Goal: Task Accomplishment & Management: Manage account settings

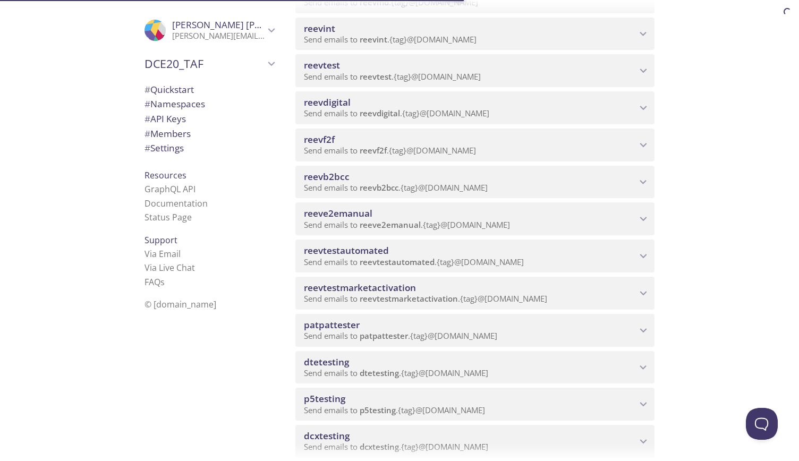
scroll to position [436, 0]
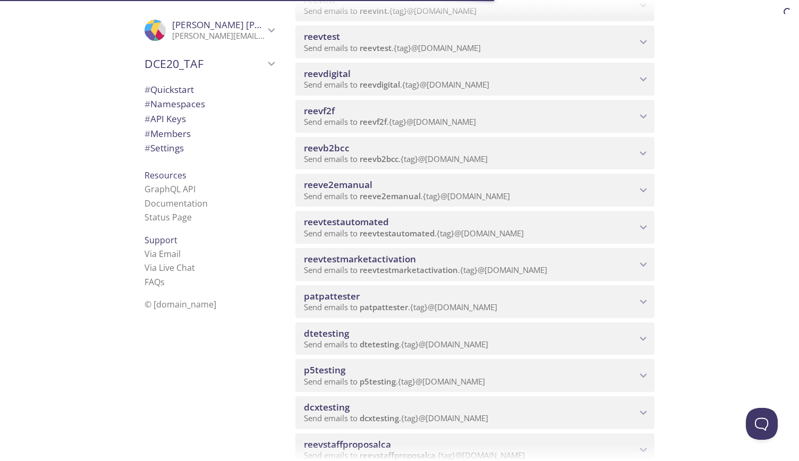
click at [590, 342] on p "Send emails to dtetesting . {tag} @[DOMAIN_NAME]" at bounding box center [470, 344] width 333 height 11
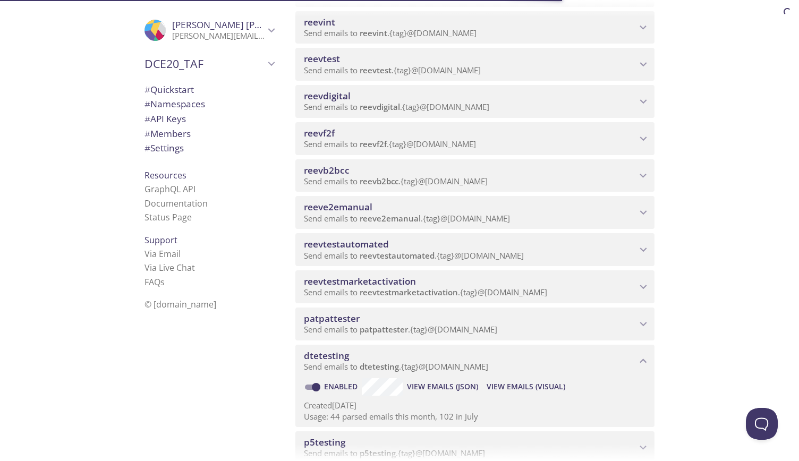
scroll to position [487, 0]
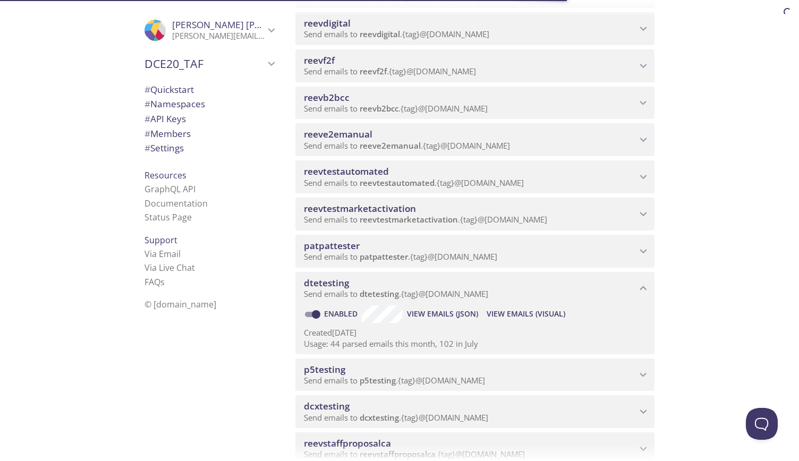
click at [352, 416] on html ".cls-1 { fill: #6d5ca8; } .cls-2 { fill: #3fc191; } .cls-3 { fill: #3b4752; } .…" at bounding box center [399, 230] width 799 height 461
click at [643, 413] on html ".cls-1 { fill: #6d5ca8; } .cls-2 { fill: #3fc191; } .cls-3 { fill: #3b4752; } .…" at bounding box center [399, 230] width 799 height 461
click at [530, 313] on html ".cls-1 { fill: #6d5ca8; } .cls-2 { fill: #3fc191; } .cls-3 { fill: #3b4752; } .…" at bounding box center [399, 230] width 799 height 461
click at [517, 312] on html ".cls-1 { fill: #6d5ca8; } .cls-2 { fill: #3fc191; } .cls-3 { fill: #3b4752; } .…" at bounding box center [399, 230] width 799 height 461
click at [444, 313] on html ".cls-1 { fill: #6d5ca8; } .cls-2 { fill: #3fc191; } .cls-3 { fill: #3b4752; } .…" at bounding box center [399, 230] width 799 height 461
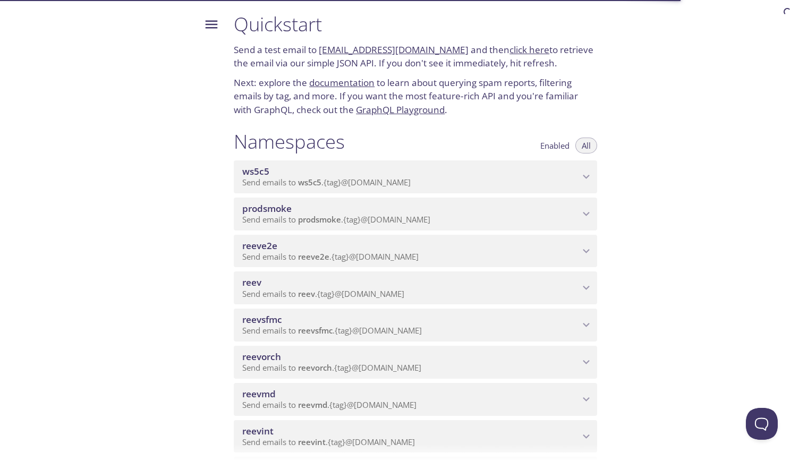
click at [390, 84] on div ".cls-1 { fill: #6d5ca8; } .cls-2 { fill: #3fc191; } .cls-3 { fill: #3b4752; } .…" at bounding box center [399, 230] width 799 height 461
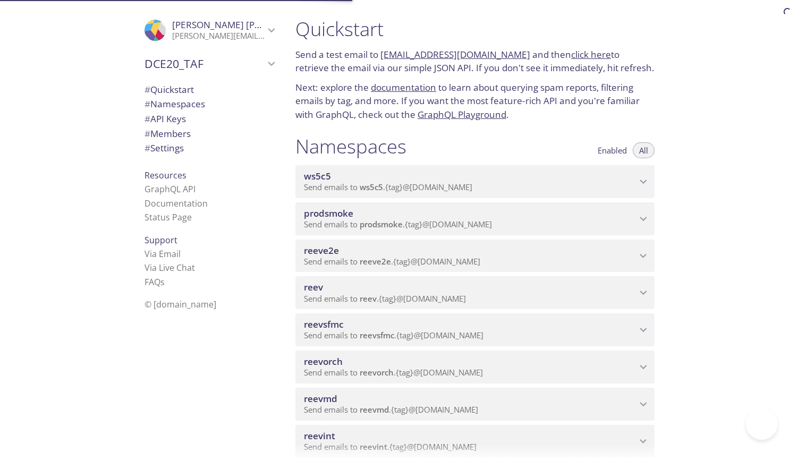
scroll to position [634, 0]
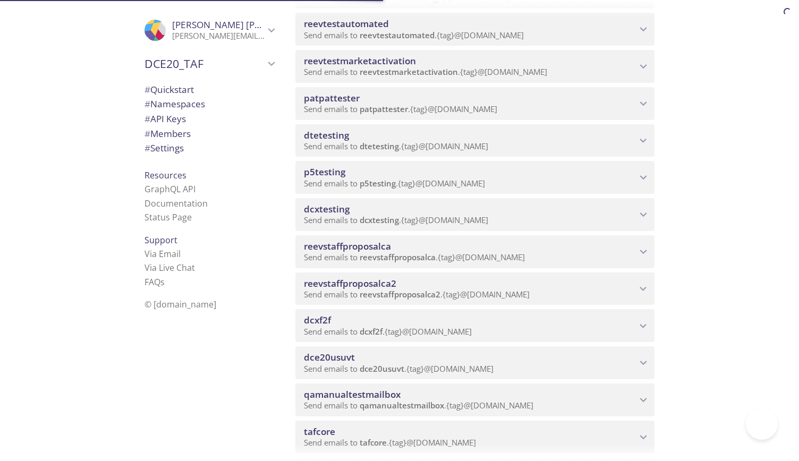
click at [645, 214] on icon "dcxtesting namespace" at bounding box center [643, 214] width 7 height 4
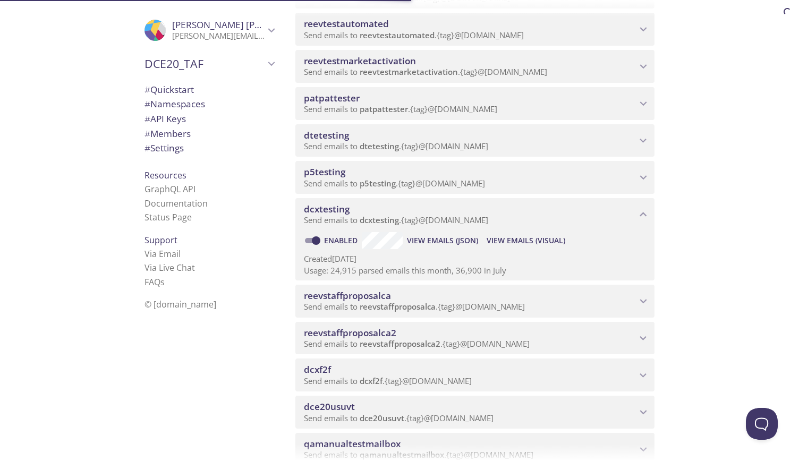
scroll to position [0, 0]
click at [444, 241] on span "View Emails (JSON)" at bounding box center [442, 240] width 71 height 13
click at [370, 216] on span "dcxtesting" at bounding box center [379, 220] width 39 height 11
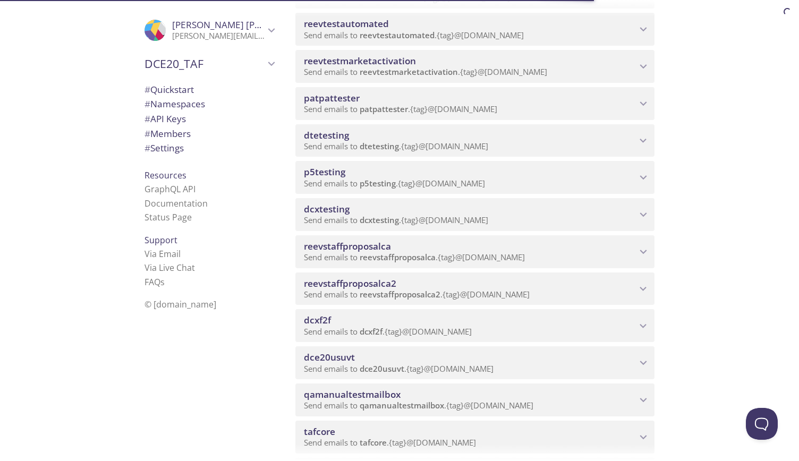
click at [370, 216] on span "dcxtesting" at bounding box center [379, 220] width 39 height 11
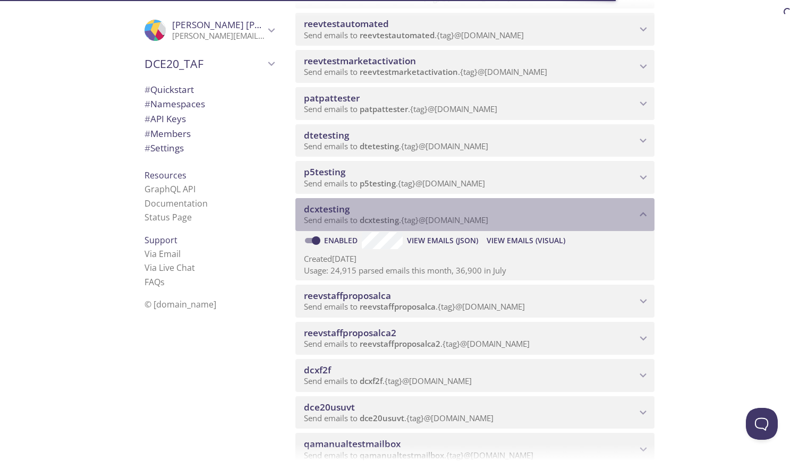
drag, startPoint x: 510, startPoint y: 223, endPoint x: 415, endPoint y: 218, distance: 95.2
click at [415, 218] on p "Send emails to dcxtesting . {tag} @inbox.testmail.app" at bounding box center [470, 220] width 333 height 11
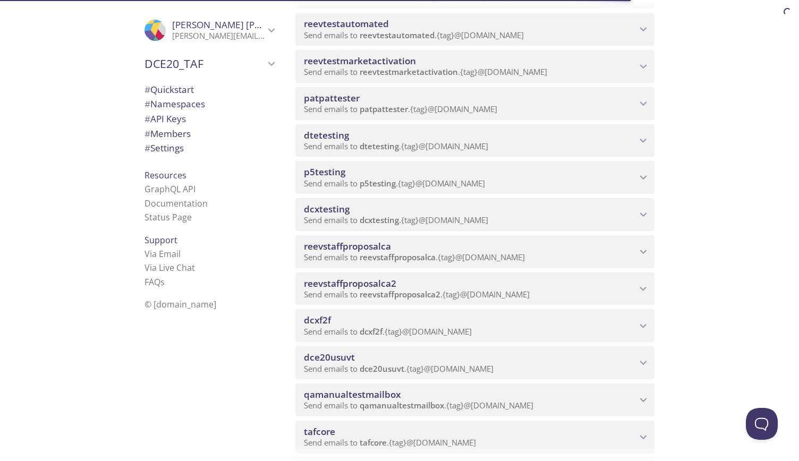
drag, startPoint x: 415, startPoint y: 218, endPoint x: 216, endPoint y: 157, distance: 209.0
click at [216, 157] on div "# Quickstart # Namespaces # API Keys # Members # Settings" at bounding box center [209, 122] width 147 height 84
click at [269, 65] on icon "DCE20_TAF" at bounding box center [272, 64] width 14 height 14
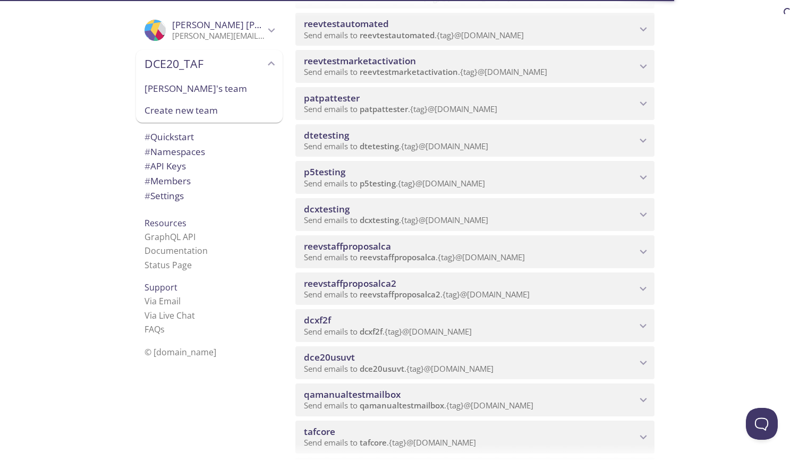
click at [268, 185] on div "# Members" at bounding box center [209, 181] width 147 height 15
click at [178, 132] on ul "# Quickstart # Namespaces # API Keys # Members # Settings" at bounding box center [209, 167] width 147 height 74
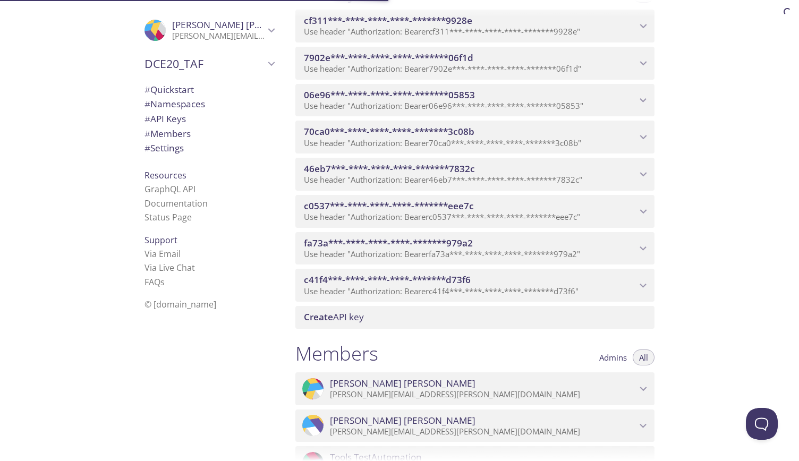
scroll to position [1675, 0]
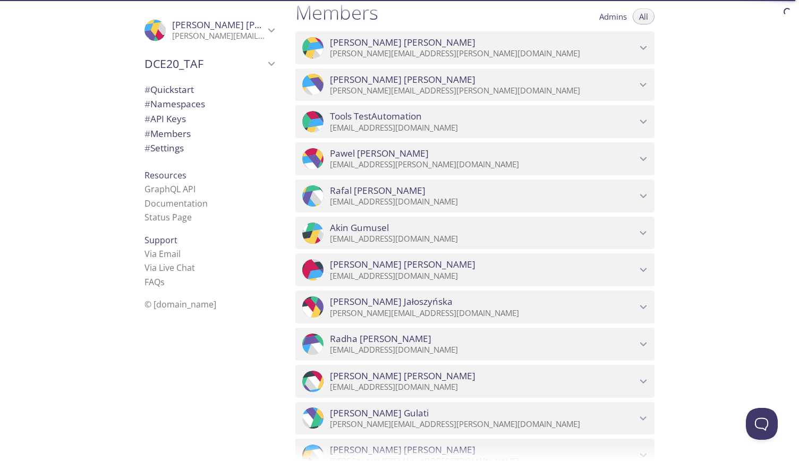
click at [174, 138] on span "# Members" at bounding box center [167, 133] width 46 height 12
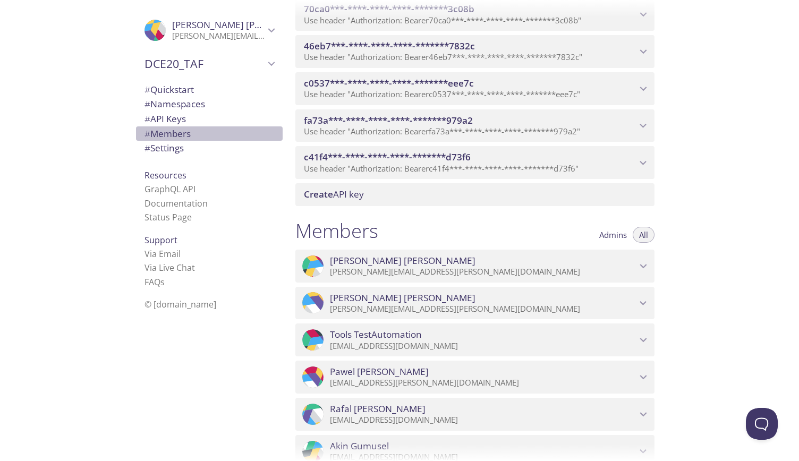
click at [168, 137] on span "# Members" at bounding box center [167, 133] width 46 height 12
click at [268, 63] on icon "DCE20_TAF" at bounding box center [271, 64] width 7 height 4
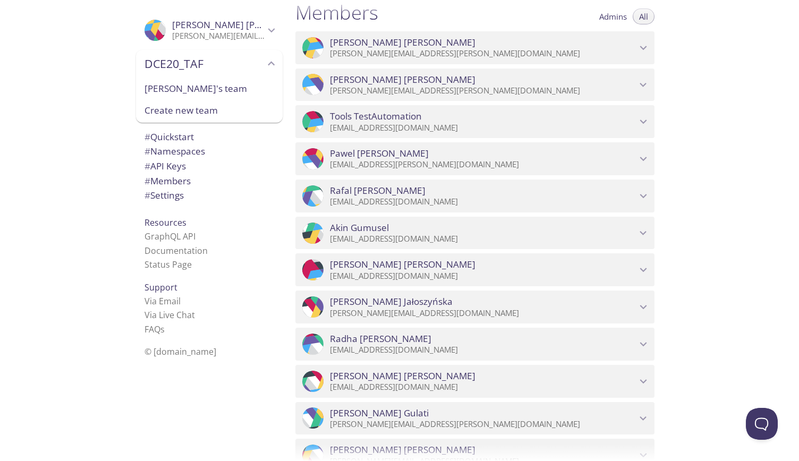
click at [265, 63] on icon "DCE20_TAF" at bounding box center [272, 64] width 14 height 14
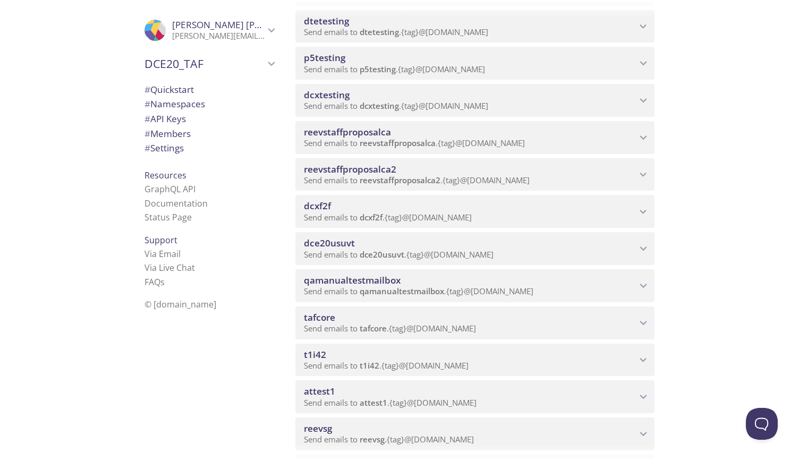
scroll to position [700, 0]
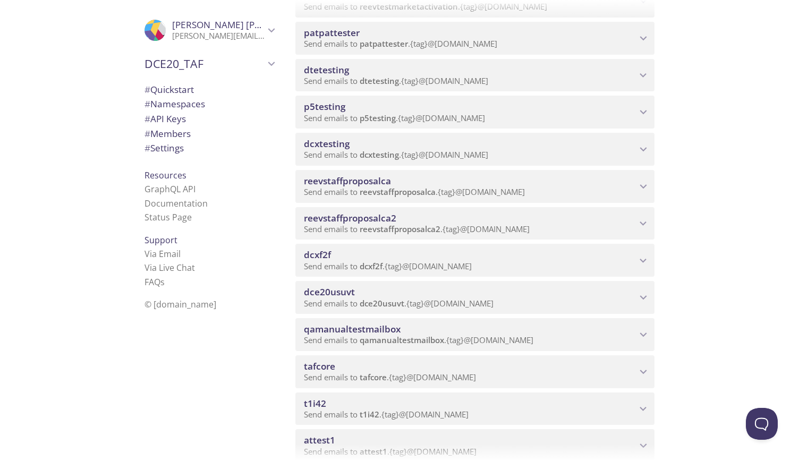
click at [643, 147] on icon "dcxtesting namespace" at bounding box center [643, 149] width 14 height 14
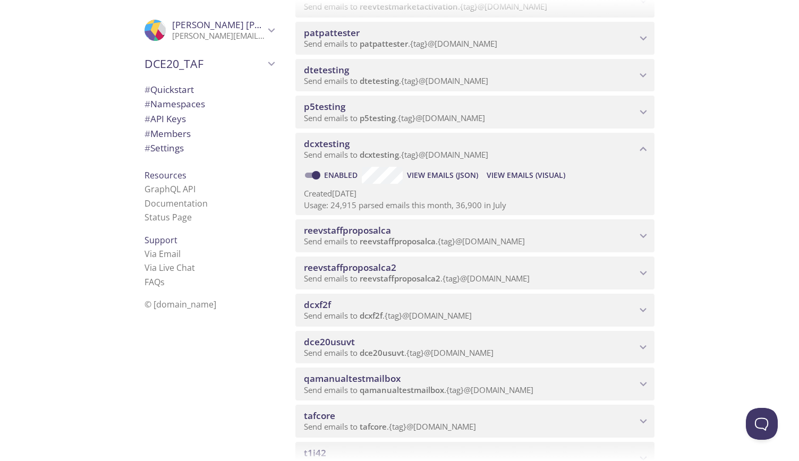
click at [535, 172] on span "View Emails (Visual)" at bounding box center [526, 175] width 79 height 13
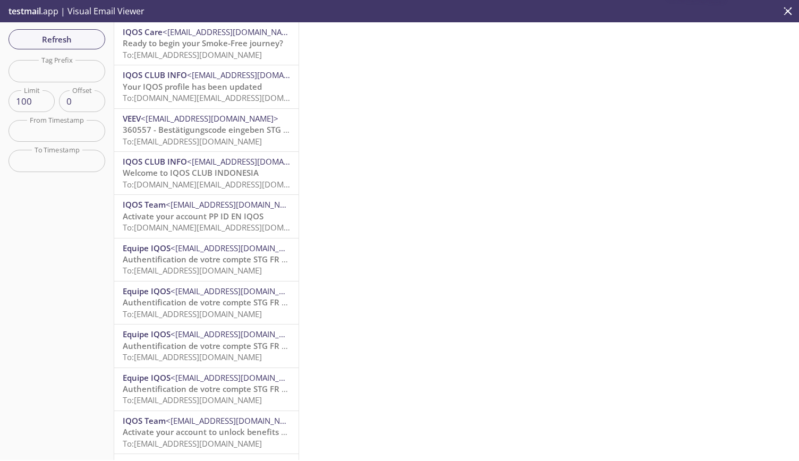
click at [218, 180] on span "To: dcxtesting.email_test_shevtsov_123321@inbox.testmail.app" at bounding box center [224, 184] width 202 height 11
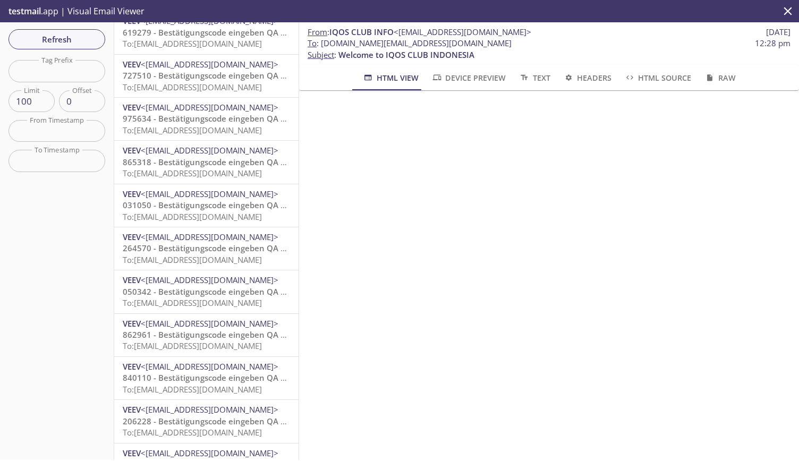
scroll to position [3911, 0]
